Goal: Navigation & Orientation: Find specific page/section

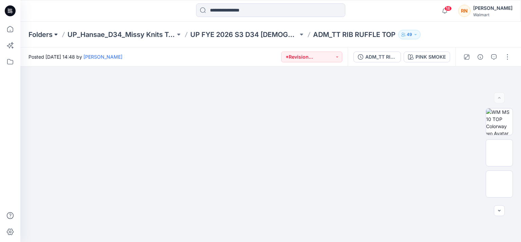
click at [56, 34] on button at bounding box center [56, 35] width 7 height 10
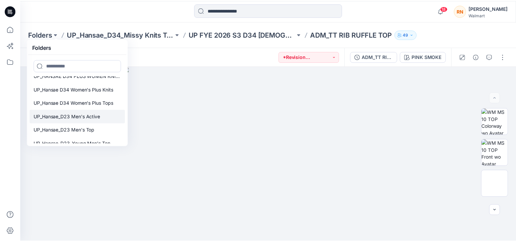
scroll to position [312, 0]
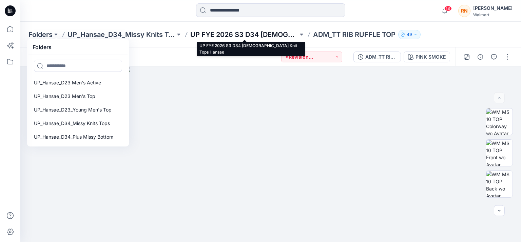
click at [213, 34] on p "UP FYE 2026 S3 D34 [DEMOGRAPHIC_DATA] Knit Tops Hansae" at bounding box center [244, 35] width 108 height 10
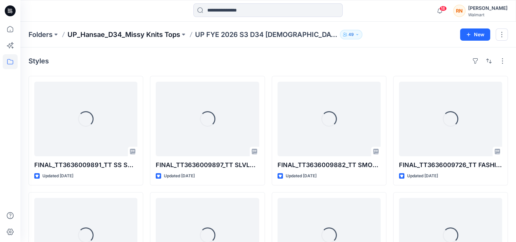
click at [170, 33] on p "UP_Hansae_D34_Missy Knits Tops" at bounding box center [124, 35] width 113 height 10
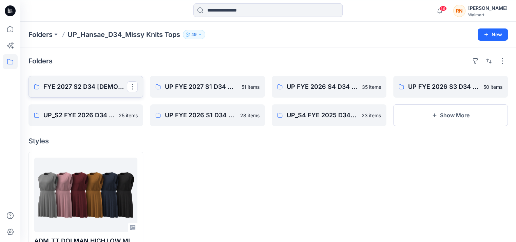
click at [92, 87] on p "FYE 2027 S2 D34 [DEMOGRAPHIC_DATA] Tops - Hansae" at bounding box center [84, 87] width 83 height 10
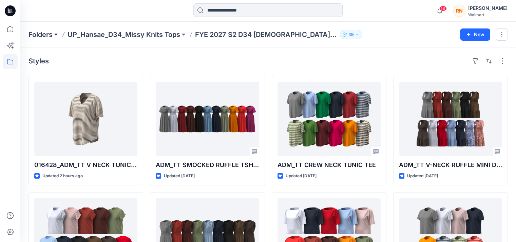
click at [53, 33] on button at bounding box center [56, 35] width 7 height 10
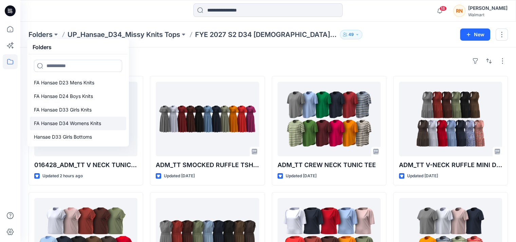
click at [60, 121] on p "FA Hansae D34 Womens Knits" at bounding box center [67, 123] width 67 height 8
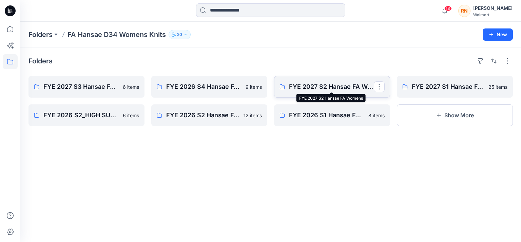
click at [340, 91] on p "FYE 2027 S2 Hansae FA Womens" at bounding box center [331, 87] width 85 height 10
